Goal: Transaction & Acquisition: Book appointment/travel/reservation

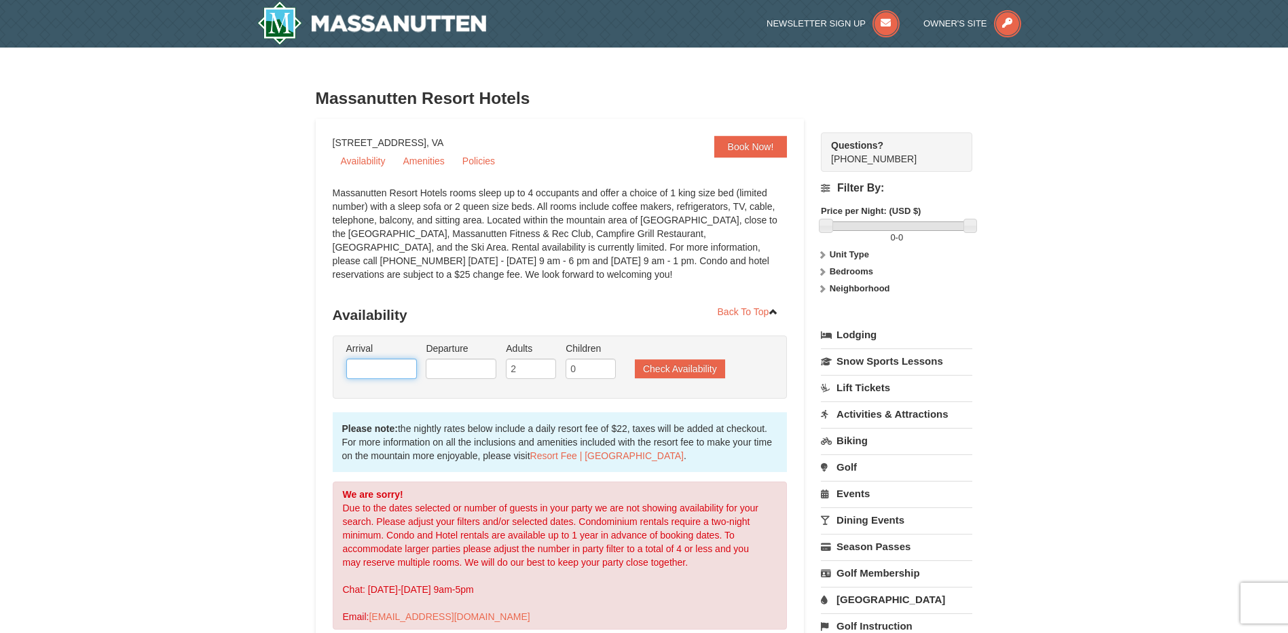
click at [390, 364] on input "text" at bounding box center [381, 368] width 71 height 20
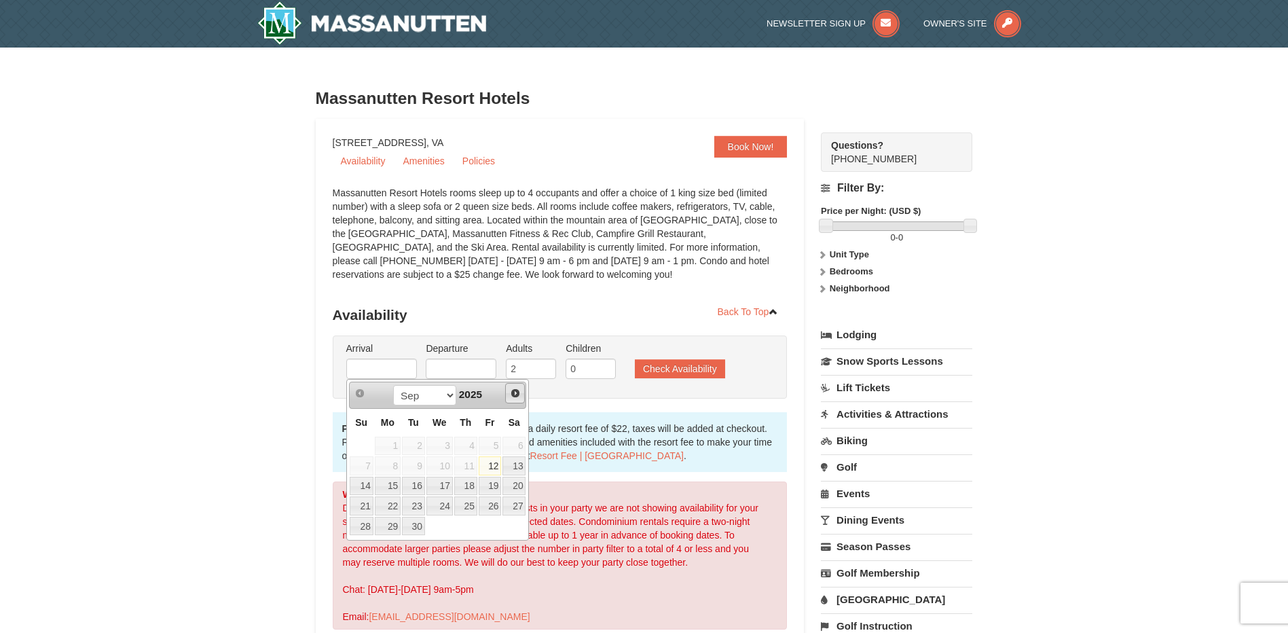
click at [518, 390] on span "Next" at bounding box center [515, 393] width 11 height 11
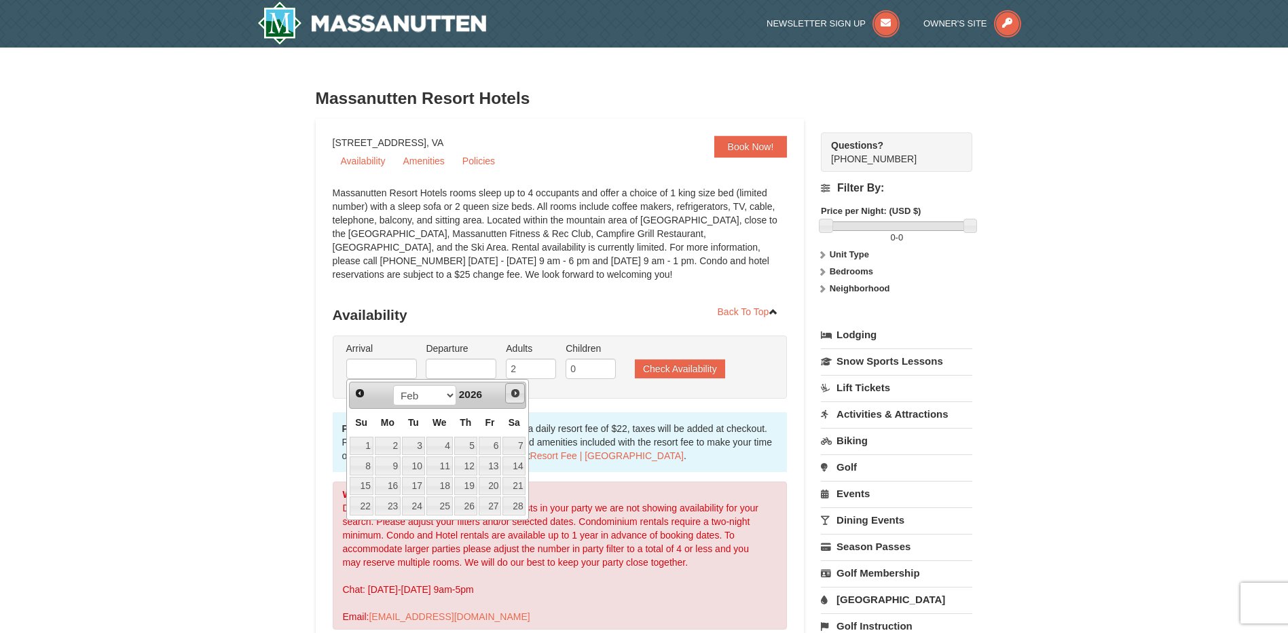
click at [518, 390] on span "Next" at bounding box center [515, 393] width 11 height 11
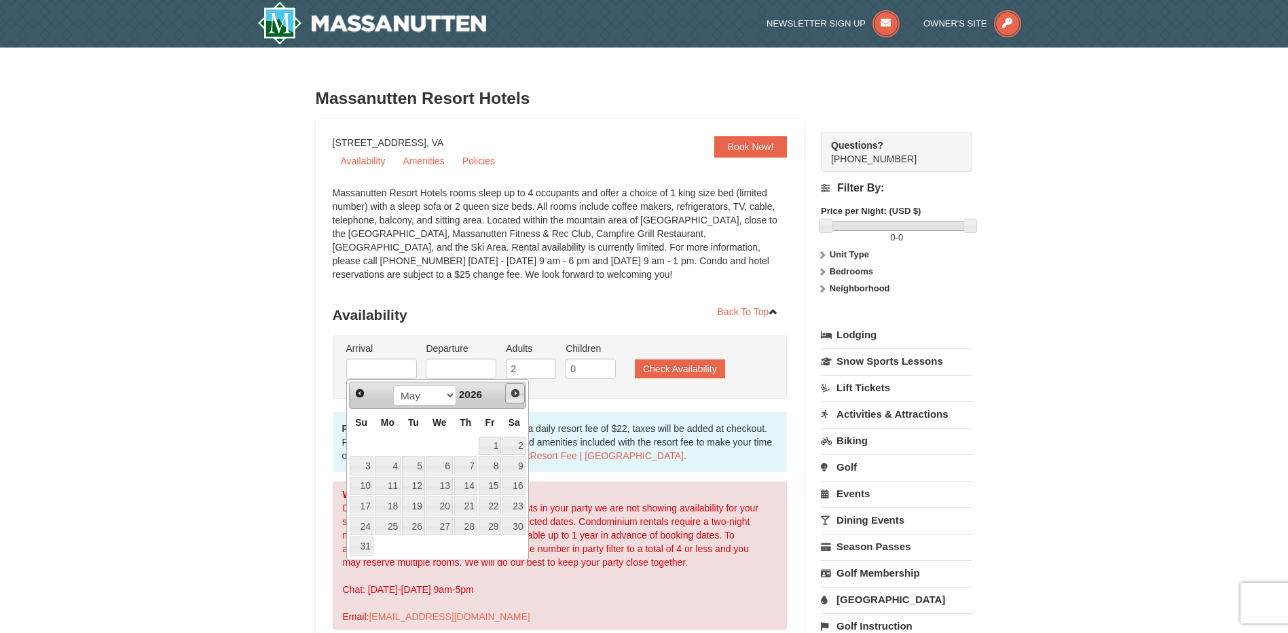
click at [518, 390] on span "Next" at bounding box center [515, 393] width 11 height 11
click at [496, 448] on link "4" at bounding box center [490, 445] width 23 height 19
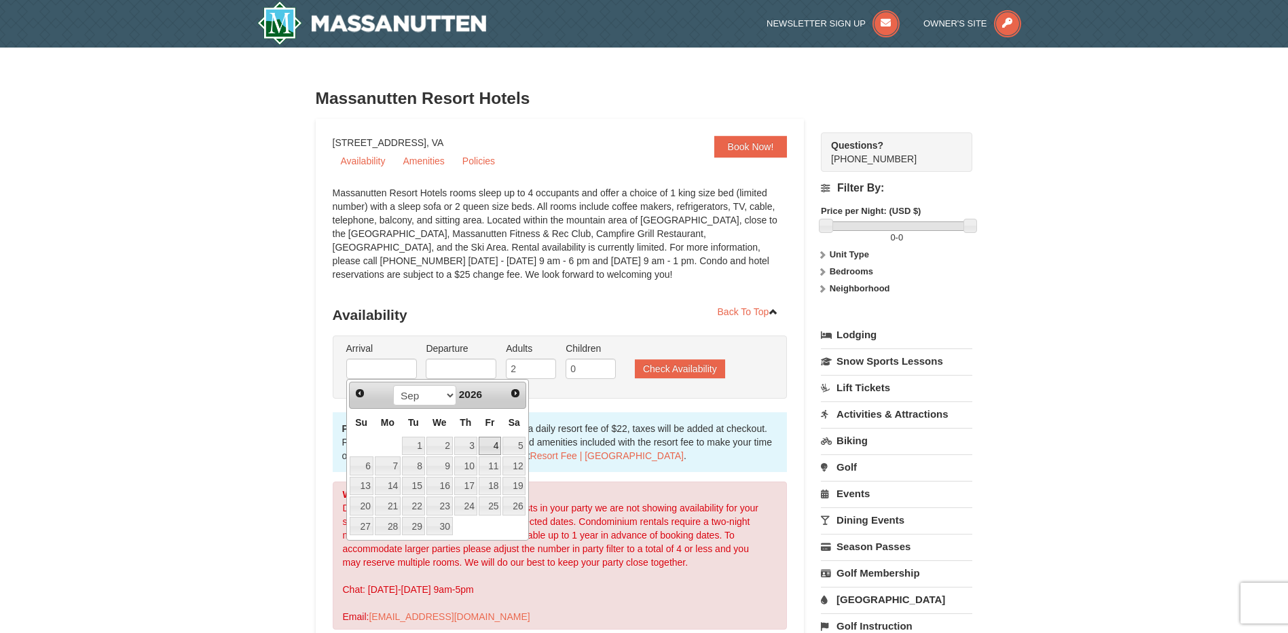
type input "[DATE]"
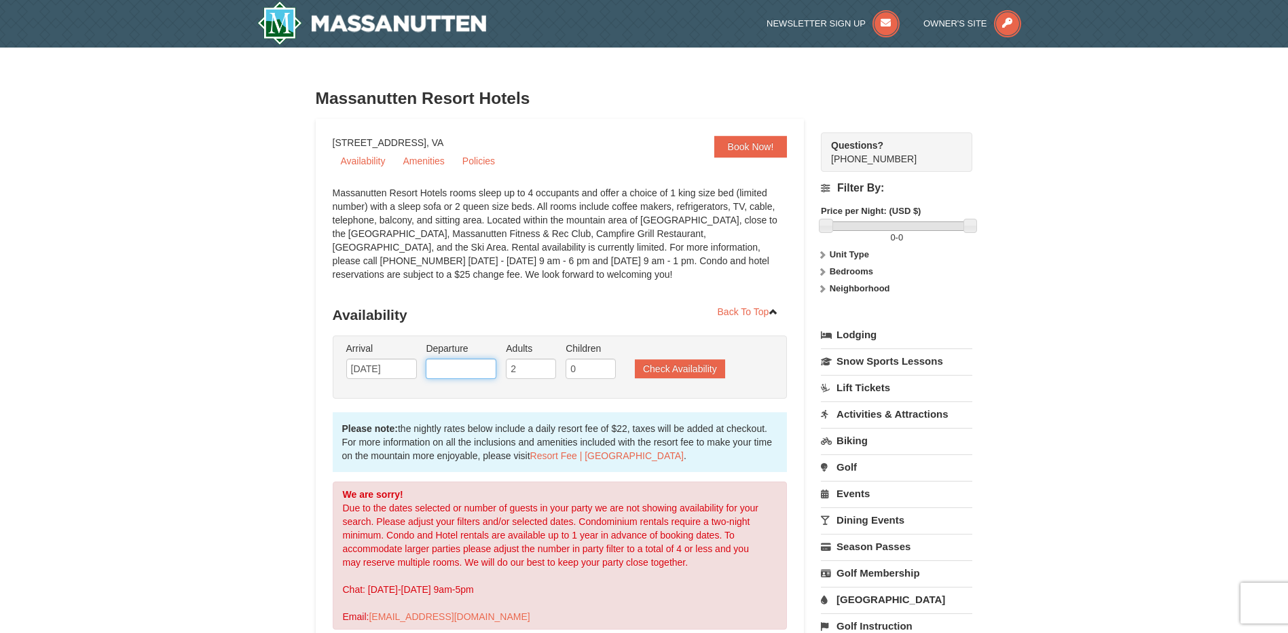
click at [464, 370] on input "text" at bounding box center [461, 368] width 71 height 20
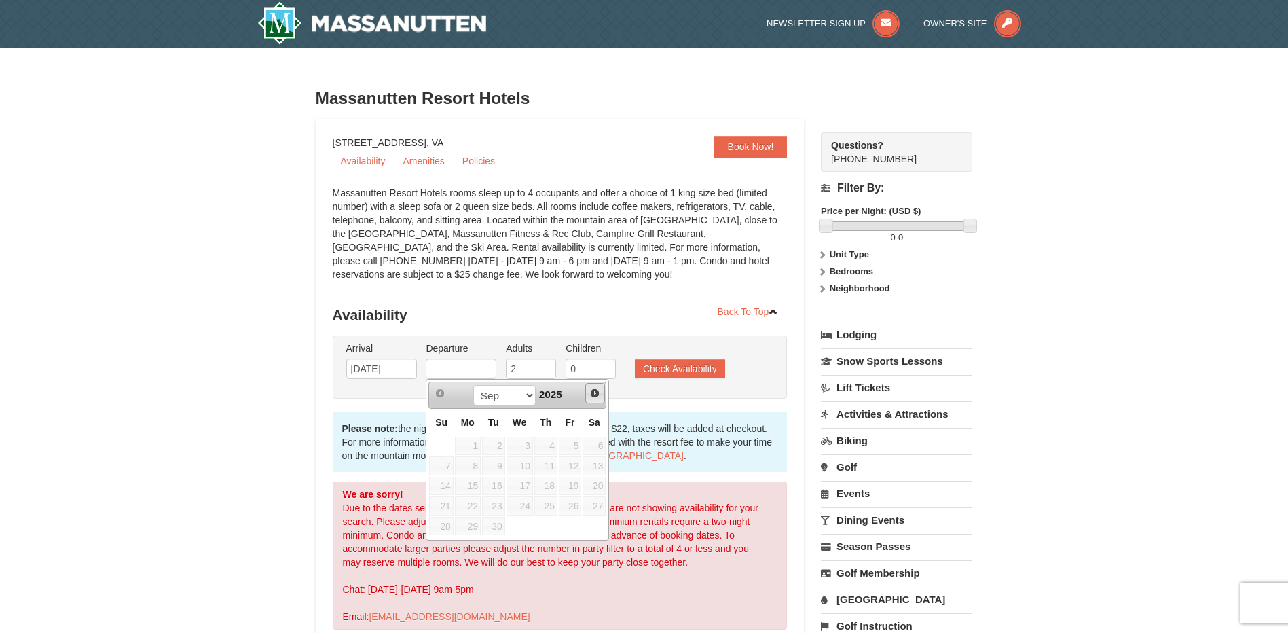
click at [592, 400] on link "Next" at bounding box center [595, 393] width 20 height 20
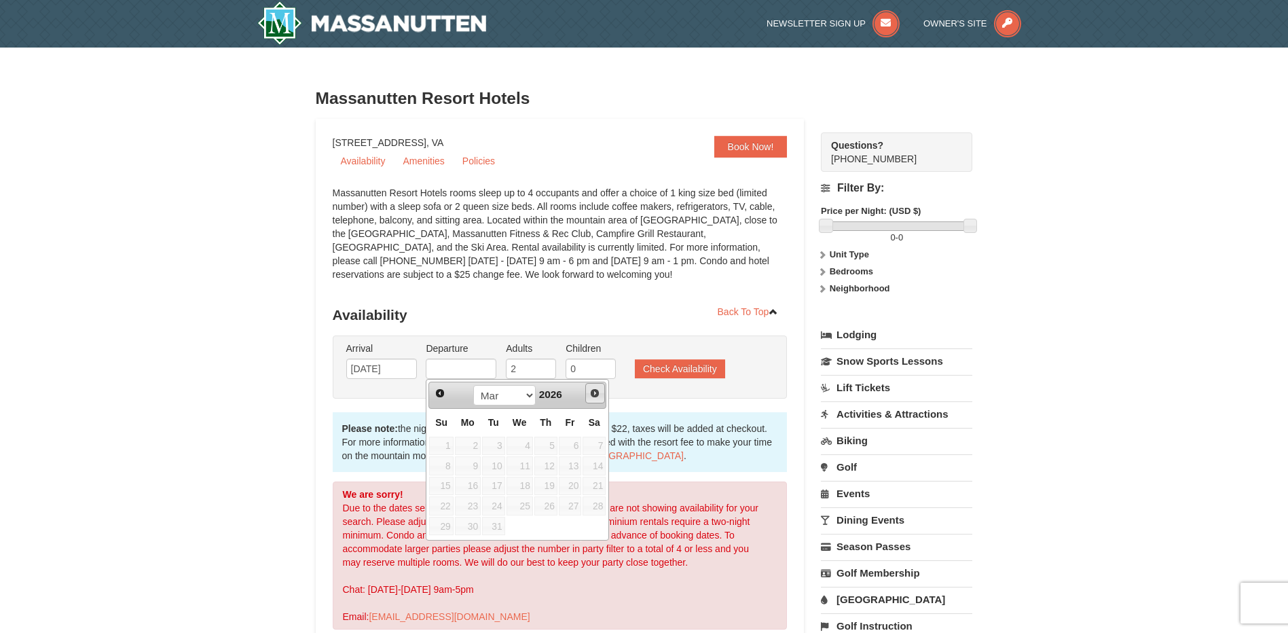
click at [592, 400] on link "Next" at bounding box center [595, 393] width 20 height 20
click at [593, 399] on link "Next" at bounding box center [595, 393] width 20 height 20
click at [593, 397] on span "Next" at bounding box center [594, 393] width 11 height 11
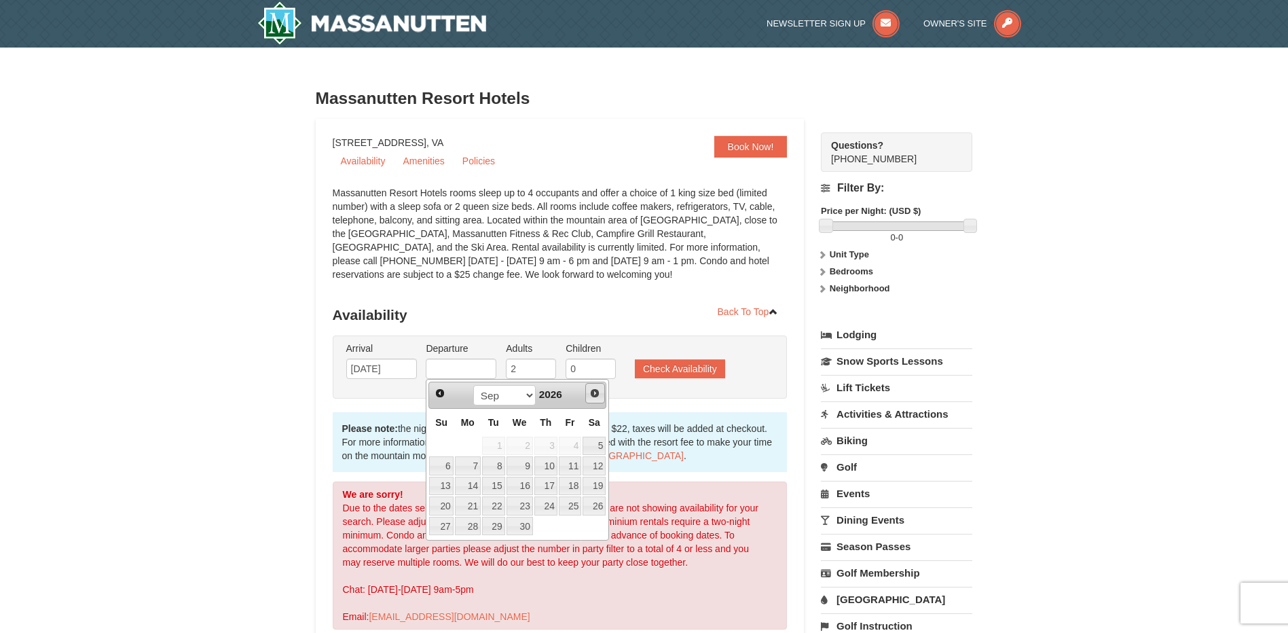
click at [593, 397] on span "Next" at bounding box center [594, 393] width 11 height 11
click at [445, 385] on link "Prev" at bounding box center [440, 393] width 20 height 20
click at [449, 457] on link "6" at bounding box center [441, 465] width 24 height 19
type input "[DATE]"
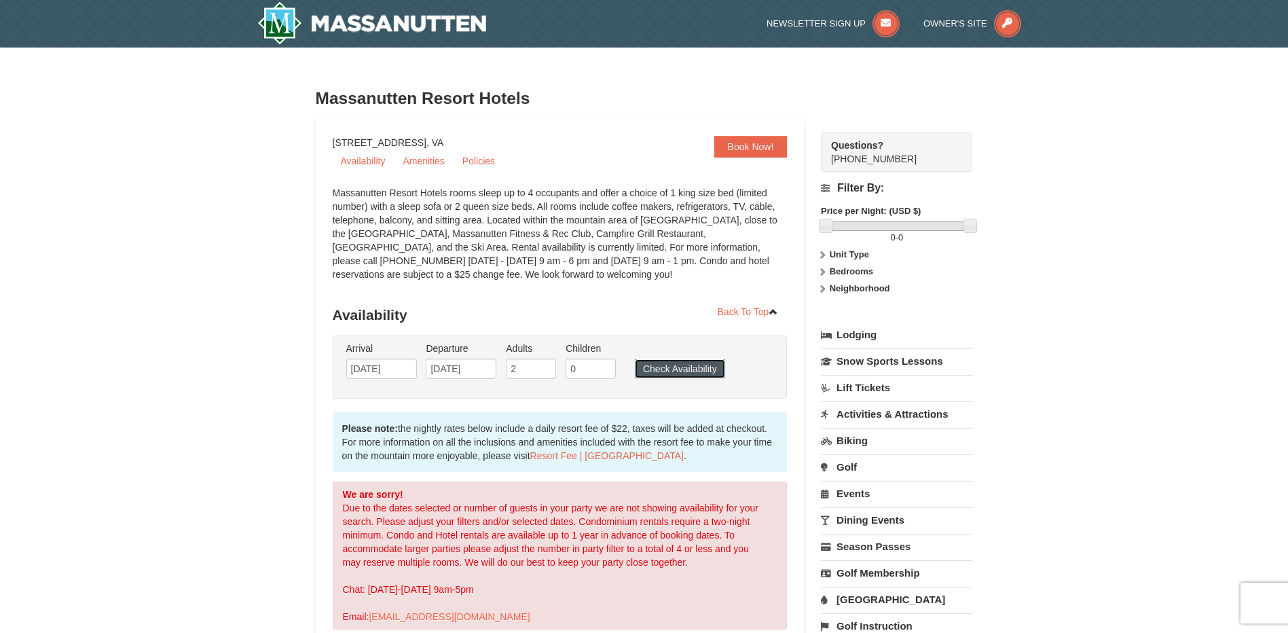
click at [639, 370] on button "Check Availability" at bounding box center [680, 368] width 90 height 19
